Goal: Task Accomplishment & Management: Use online tool/utility

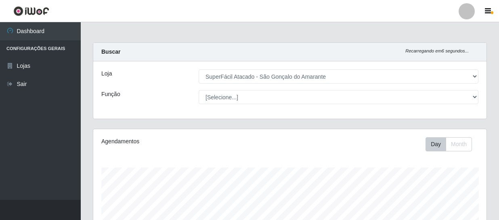
select select "408"
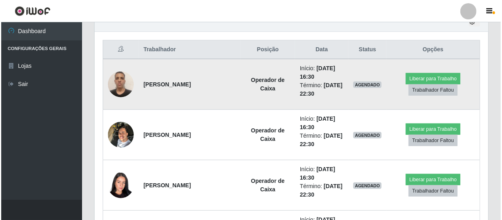
scroll to position [330, 0]
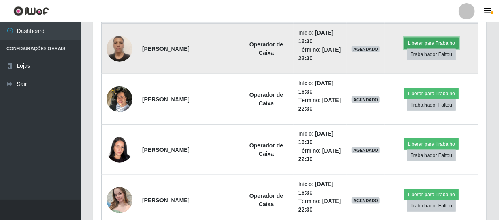
click at [439, 42] on button "Liberar para Trabalho" at bounding box center [431, 43] width 55 height 11
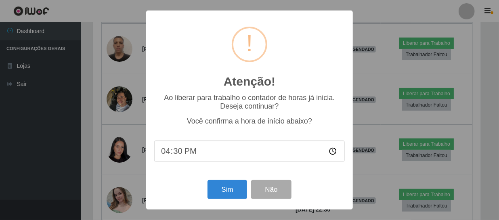
scroll to position [168, 390]
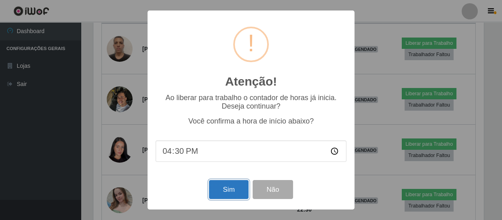
click at [226, 190] on button "Sim" at bounding box center [228, 189] width 39 height 19
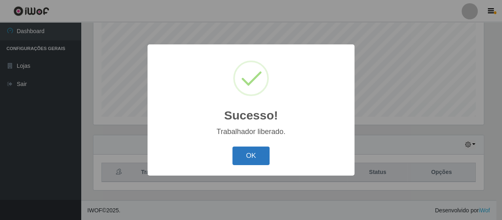
click at [254, 157] on button "OK" at bounding box center [251, 156] width 38 height 19
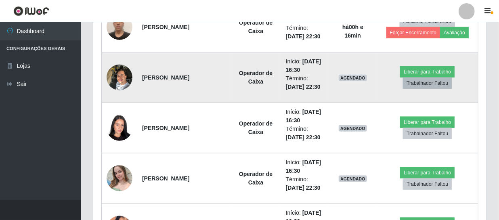
scroll to position [355, 0]
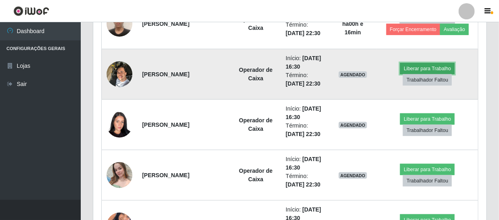
click at [421, 68] on button "Liberar para Trabalho" at bounding box center [427, 68] width 55 height 11
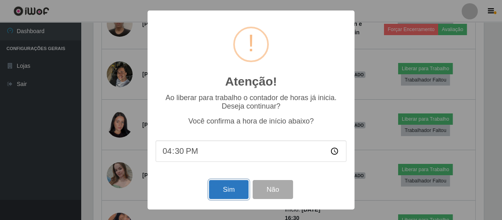
click at [225, 193] on button "Sim" at bounding box center [228, 189] width 39 height 19
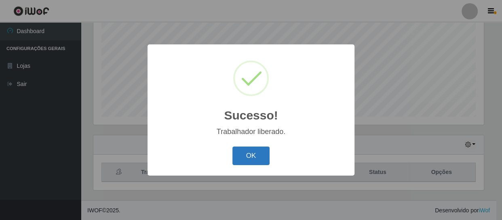
click at [241, 158] on button "OK" at bounding box center [251, 156] width 38 height 19
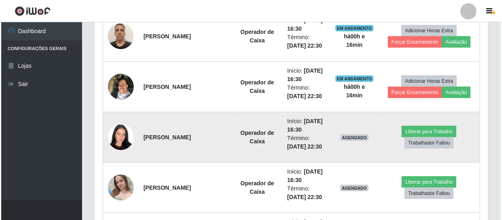
scroll to position [355, 0]
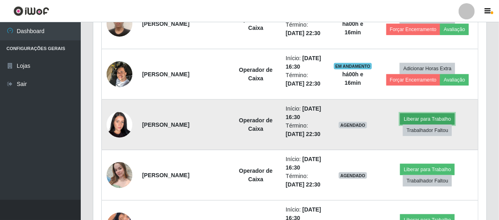
click at [436, 118] on button "Liberar para Trabalho" at bounding box center [427, 119] width 55 height 11
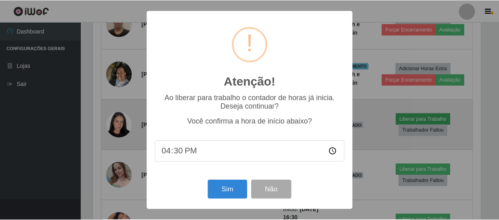
scroll to position [168, 390]
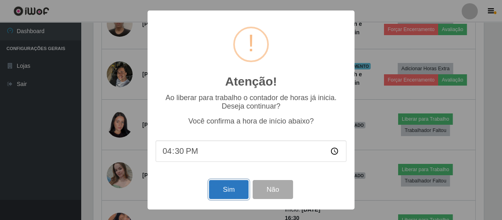
click at [231, 186] on button "Sim" at bounding box center [228, 189] width 39 height 19
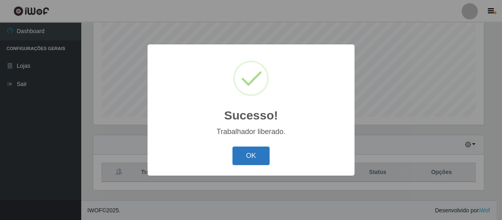
click at [253, 153] on button "OK" at bounding box center [251, 156] width 38 height 19
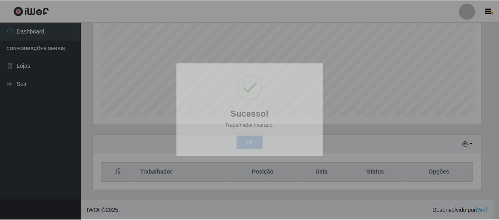
scroll to position [0, 0]
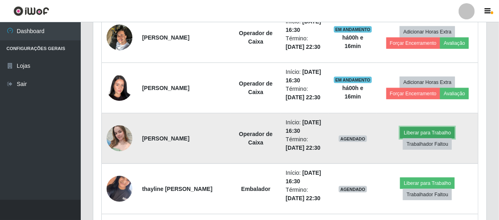
click at [428, 132] on button "Liberar para Trabalho" at bounding box center [427, 132] width 55 height 11
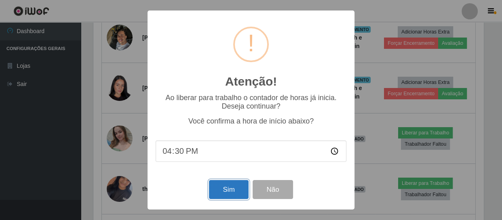
click at [235, 186] on button "Sim" at bounding box center [228, 189] width 39 height 19
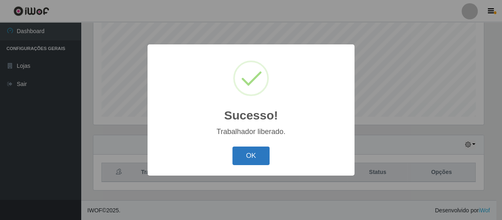
click at [262, 157] on button "OK" at bounding box center [251, 156] width 38 height 19
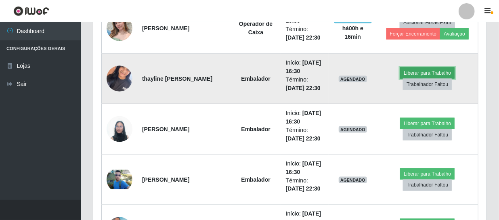
click at [416, 71] on button "Liberar para Trabalho" at bounding box center [427, 72] width 55 height 11
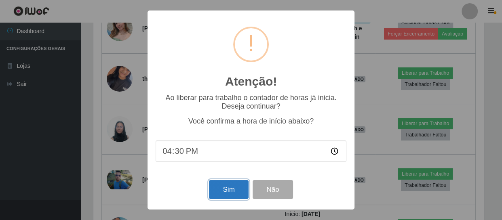
click at [235, 188] on button "Sim" at bounding box center [228, 189] width 39 height 19
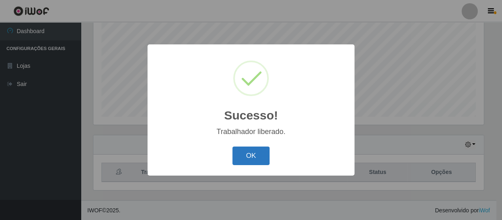
click at [240, 158] on button "OK" at bounding box center [251, 156] width 38 height 19
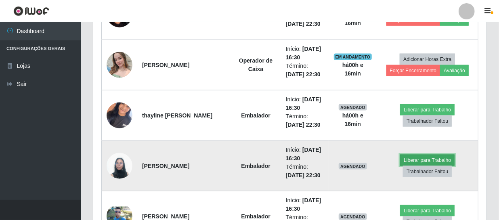
click at [424, 160] on button "Liberar para Trabalho" at bounding box center [427, 160] width 55 height 11
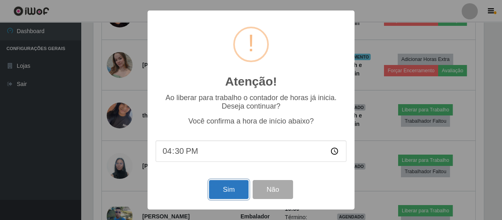
click at [236, 192] on button "Sim" at bounding box center [228, 189] width 39 height 19
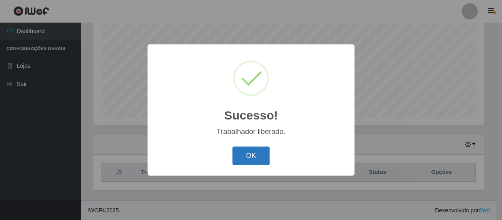
click at [258, 159] on button "OK" at bounding box center [251, 156] width 38 height 19
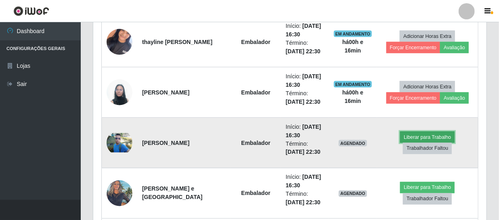
click at [433, 135] on button "Liberar para Trabalho" at bounding box center [427, 137] width 55 height 11
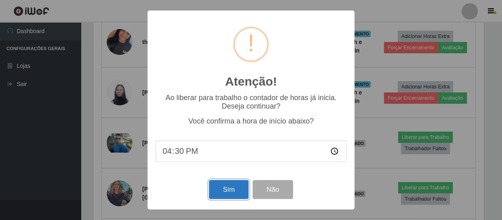
click at [228, 191] on button "Sim" at bounding box center [228, 189] width 39 height 19
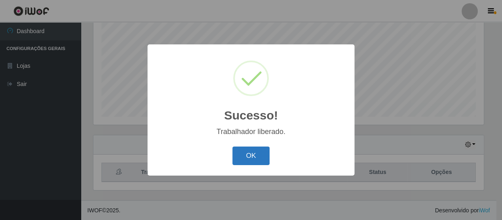
click at [245, 155] on button "OK" at bounding box center [251, 156] width 38 height 19
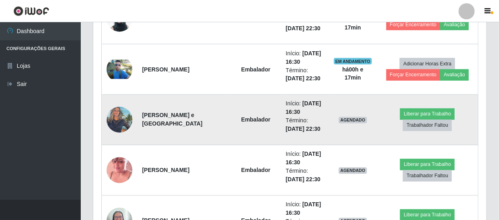
click at [117, 121] on img at bounding box center [120, 120] width 26 height 34
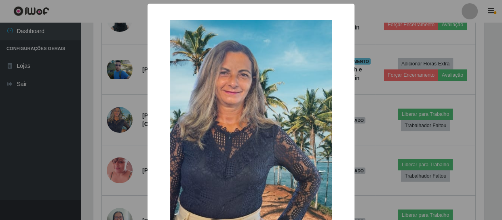
click at [117, 121] on div "× OK Cancel" at bounding box center [251, 110] width 502 height 220
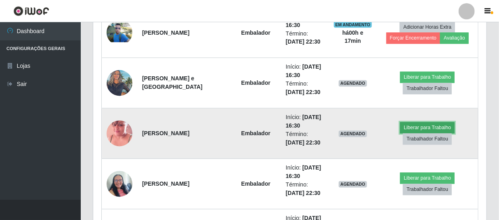
click at [423, 126] on button "Liberar para Trabalho" at bounding box center [427, 127] width 55 height 11
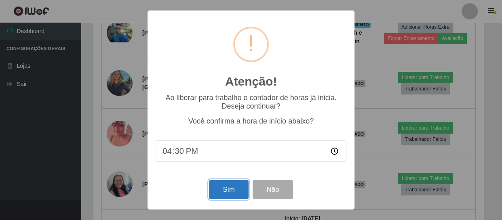
click at [227, 188] on button "Sim" at bounding box center [228, 189] width 39 height 19
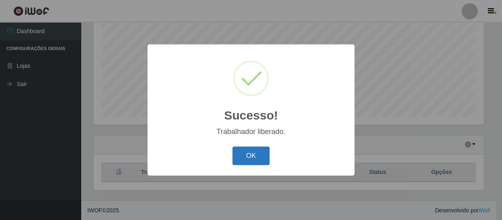
click at [249, 157] on button "OK" at bounding box center [251, 156] width 38 height 19
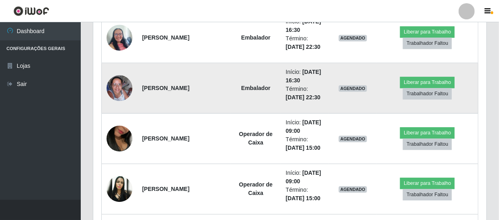
click at [121, 85] on img at bounding box center [120, 88] width 26 height 26
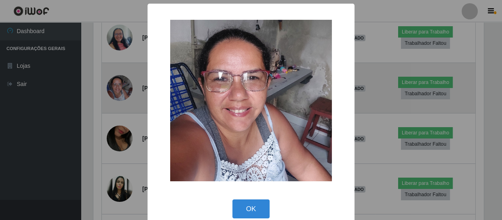
click at [121, 85] on div "× OK Cancel" at bounding box center [251, 110] width 502 height 220
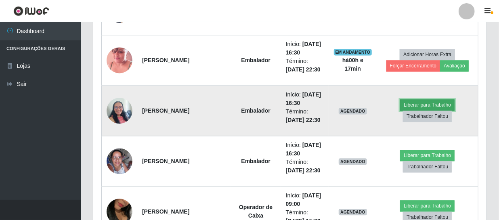
click at [431, 102] on button "Liberar para Trabalho" at bounding box center [427, 104] width 55 height 11
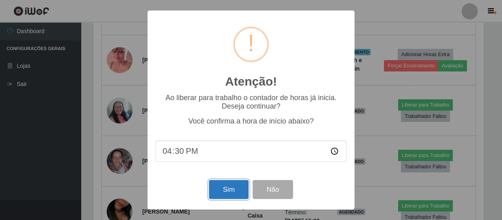
click at [230, 192] on button "Sim" at bounding box center [228, 189] width 39 height 19
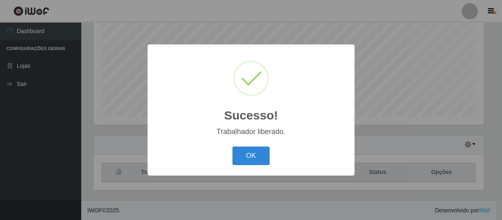
drag, startPoint x: 246, startPoint y: 145, endPoint x: 246, endPoint y: 153, distance: 8.1
click at [246, 145] on div "OK Cancel" at bounding box center [251, 155] width 191 height 23
click at [250, 156] on button "OK" at bounding box center [251, 156] width 38 height 19
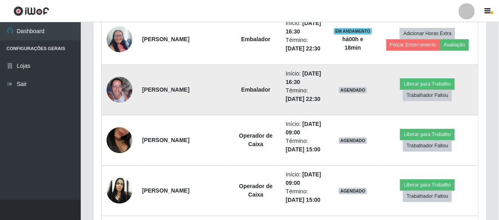
scroll to position [796, 0]
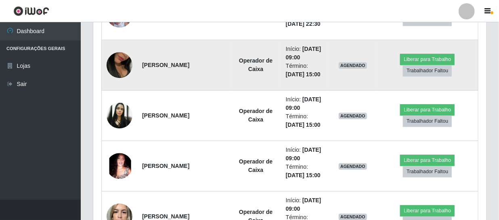
click at [119, 61] on img at bounding box center [120, 65] width 26 height 46
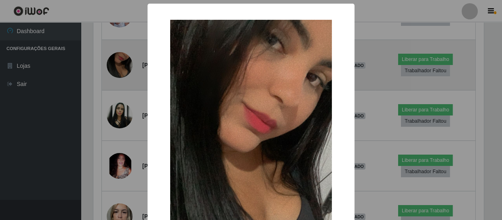
click at [119, 61] on div "× OK Cancel" at bounding box center [251, 110] width 502 height 220
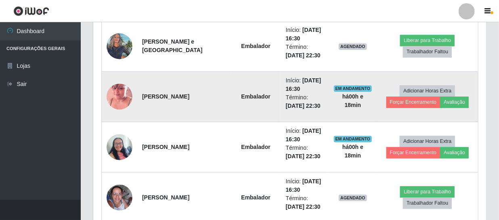
scroll to position [650, 0]
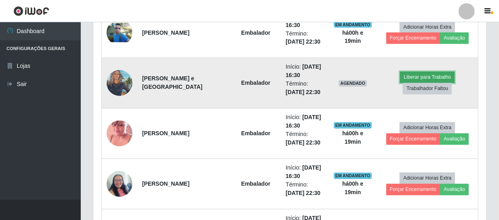
click at [414, 77] on button "Liberar para Trabalho" at bounding box center [427, 77] width 55 height 11
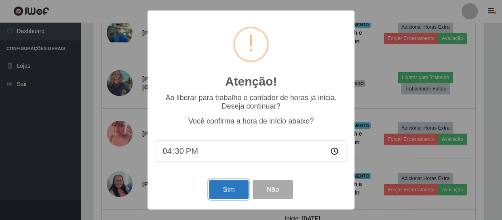
click at [226, 186] on button "Sim" at bounding box center [228, 189] width 39 height 19
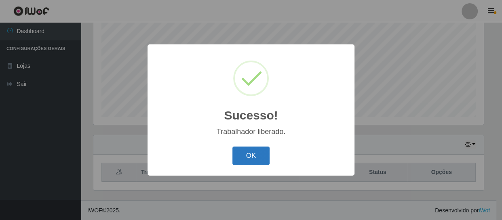
click at [245, 156] on button "OK" at bounding box center [251, 156] width 38 height 19
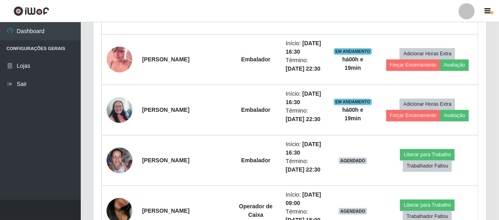
scroll to position [759, 0]
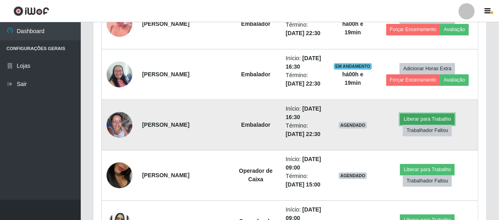
click at [418, 118] on button "Liberar para Trabalho" at bounding box center [427, 119] width 55 height 11
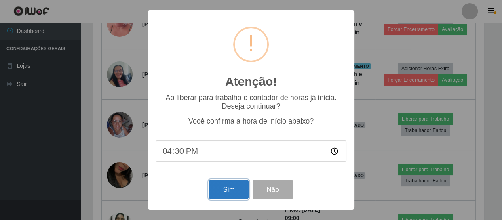
click at [230, 190] on button "Sim" at bounding box center [228, 189] width 39 height 19
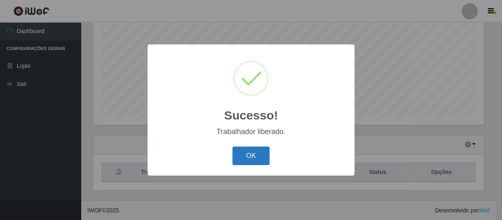
click at [264, 156] on button "OK" at bounding box center [251, 156] width 38 height 19
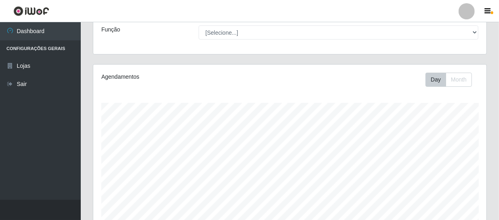
scroll to position [25, 0]
